Goal: Information Seeking & Learning: Learn about a topic

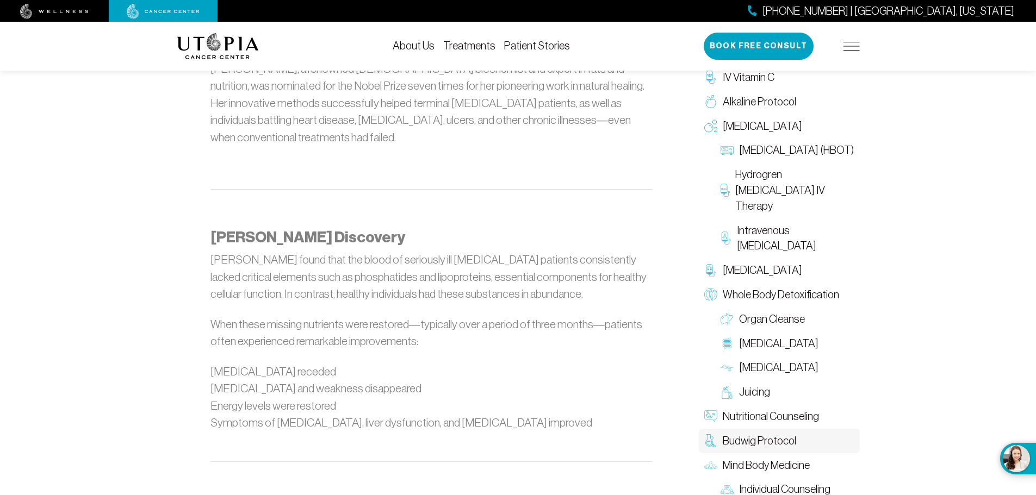
scroll to position [724, 0]
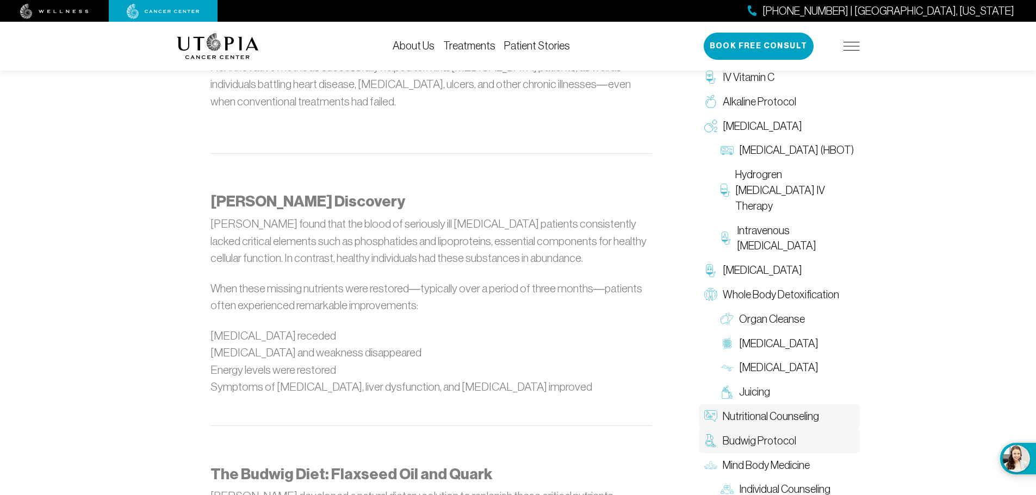
click at [760, 428] on link "Nutritional Counseling" at bounding box center [779, 416] width 161 height 24
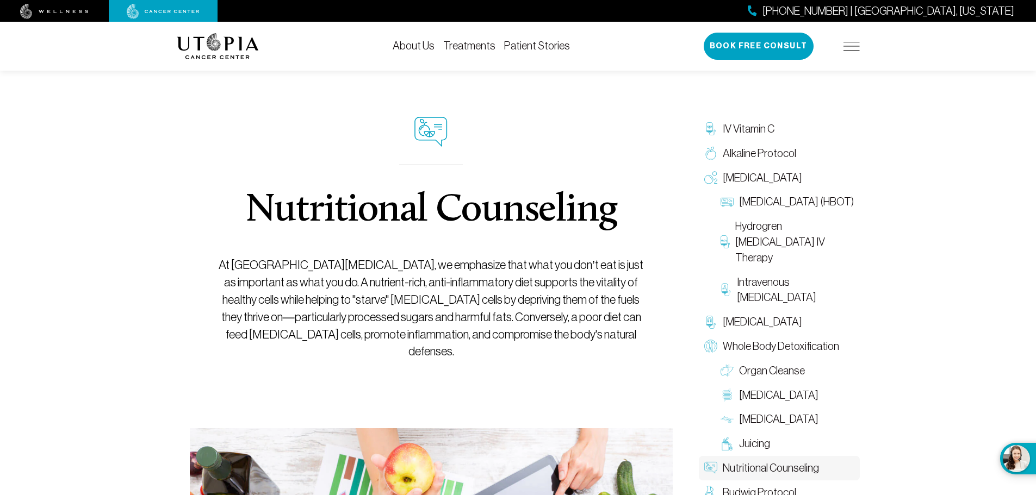
click at [842, 47] on div "[PHONE_NUMBER] | [GEOGRAPHIC_DATA], [US_STATE] Book Free Consult" at bounding box center [782, 46] width 156 height 27
click at [852, 46] on img at bounding box center [851, 46] width 16 height 9
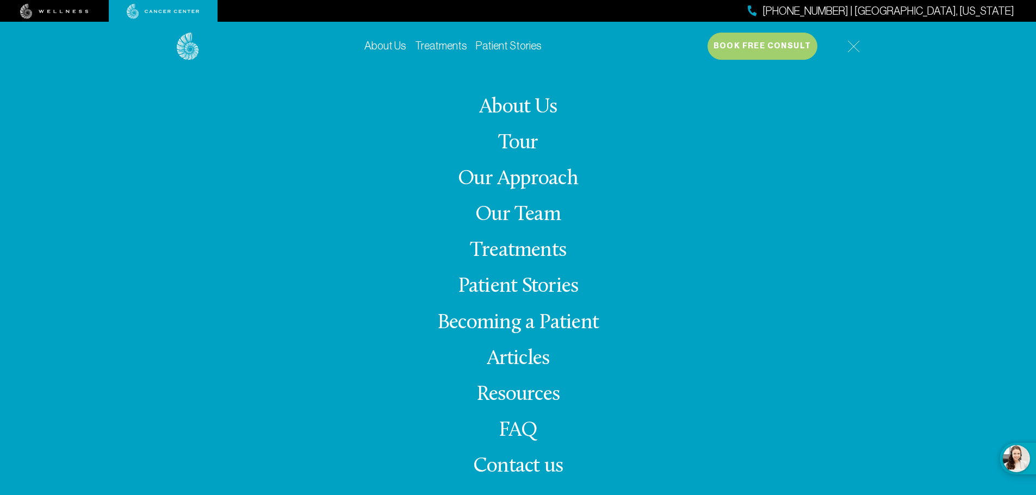
click at [530, 358] on link "Articles" at bounding box center [518, 358] width 63 height 21
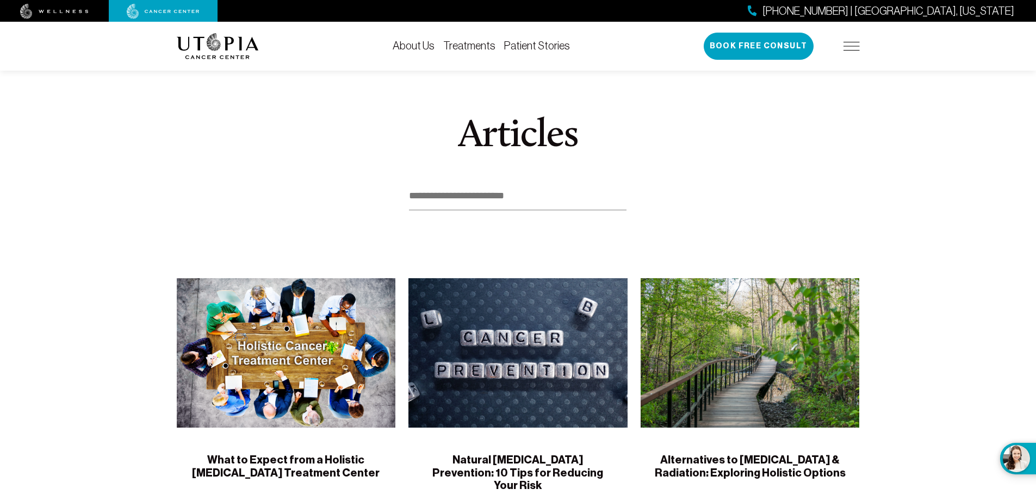
click at [851, 43] on img at bounding box center [851, 46] width 16 height 9
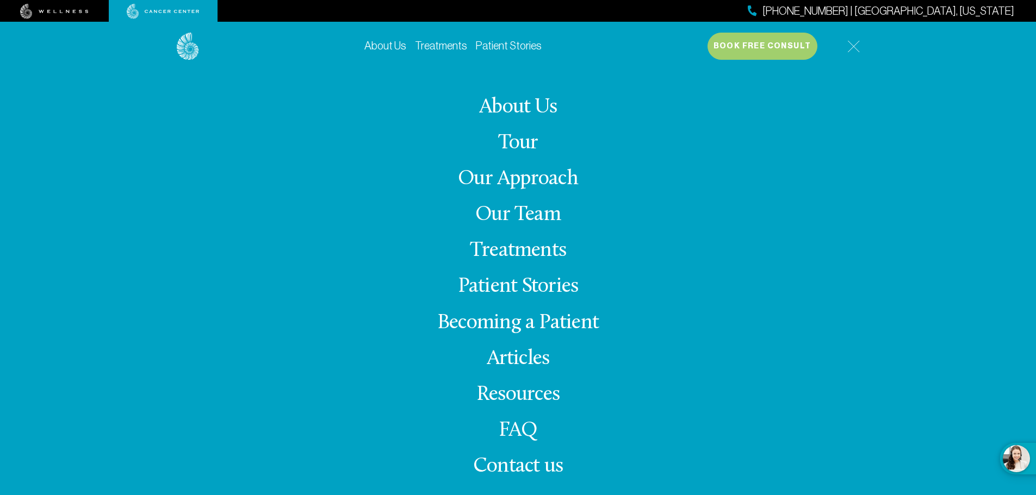
scroll to position [14, 0]
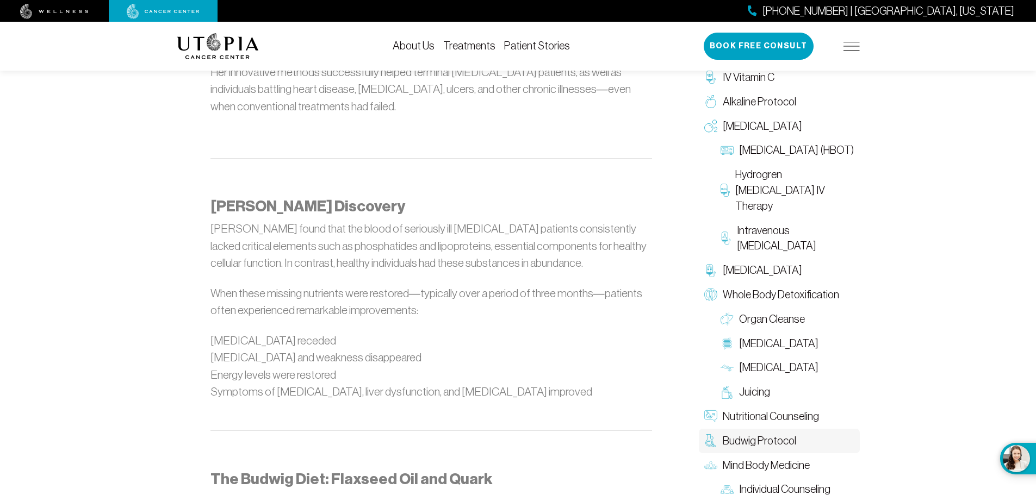
scroll to position [724, 0]
